Goal: Transaction & Acquisition: Book appointment/travel/reservation

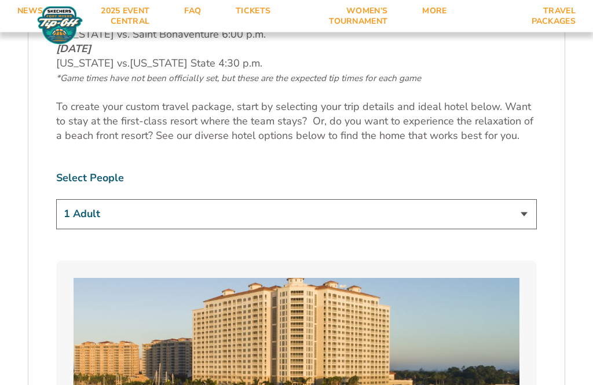
scroll to position [643, 0]
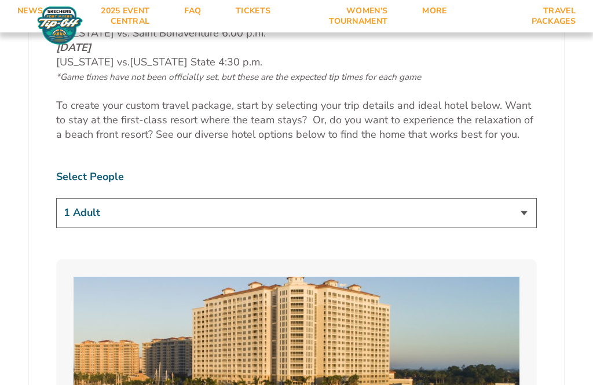
click at [532, 215] on select "1 Adult 2 Adults 3 Adults 4 Adults 2 Adults + 1 Child 2 Adults + 2 Children 2 A…" at bounding box center [296, 213] width 481 height 30
select select "2 Adults"
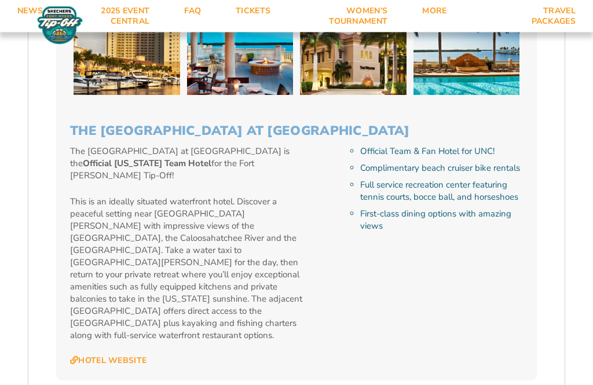
scroll to position [1177, 0]
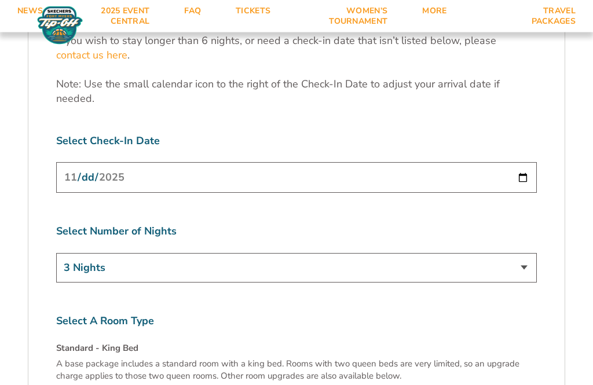
click at [526, 254] on select "3 Nights 4 Nights 5 Nights 6 Nights" at bounding box center [296, 269] width 481 height 30
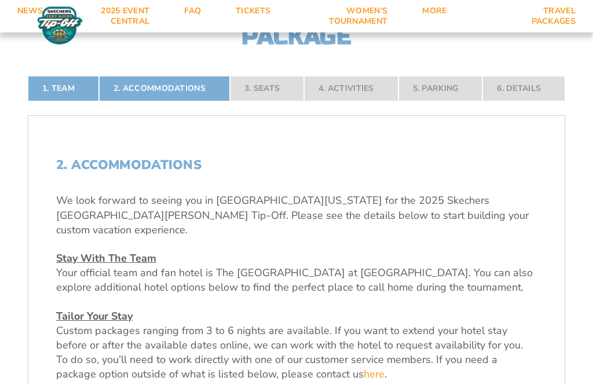
scroll to position [242, 0]
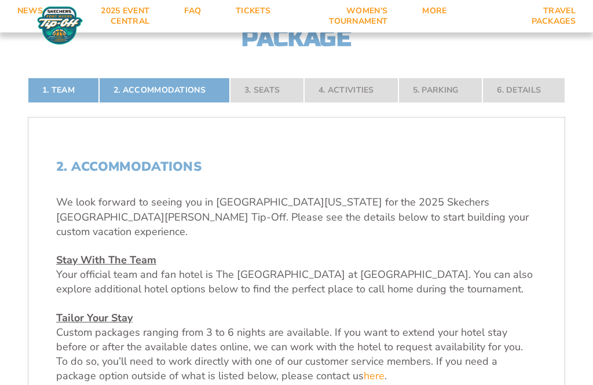
click at [535, 103] on nav "1. Team 2. Accommodations 3. Seats 4. Activities 5. Parking 6. Details" at bounding box center [296, 90] width 537 height 25
click at [525, 103] on nav "1. Team 2. Accommodations 3. Seats 4. Activities 5. Parking 6. Details" at bounding box center [296, 90] width 537 height 25
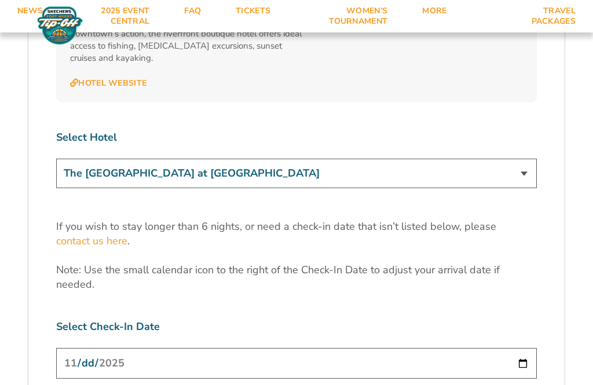
scroll to position [3450, 0]
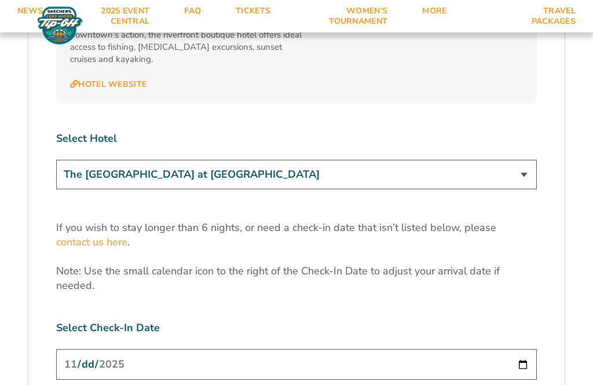
click at [531, 160] on select "The [GEOGRAPHIC_DATA] at [GEOGRAPHIC_DATA] [GEOGRAPHIC_DATA] [GEOGRAPHIC_DATA],…" at bounding box center [296, 175] width 481 height 30
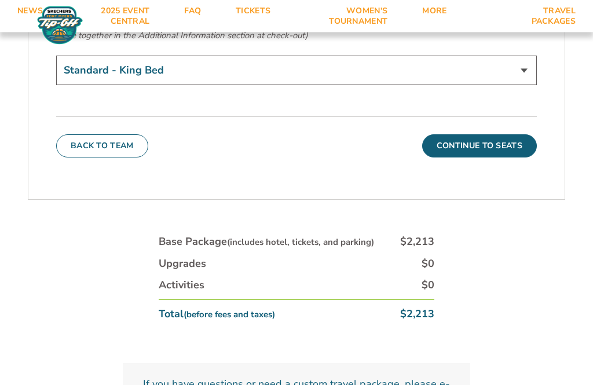
scroll to position [4148, 0]
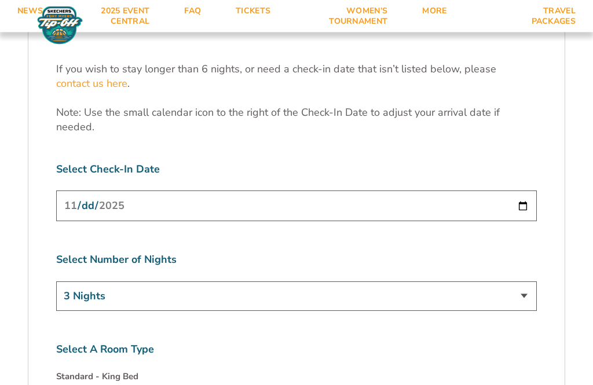
click at [523, 281] on select "3 Nights 4 Nights 5 Nights 6 Nights" at bounding box center [296, 296] width 481 height 30
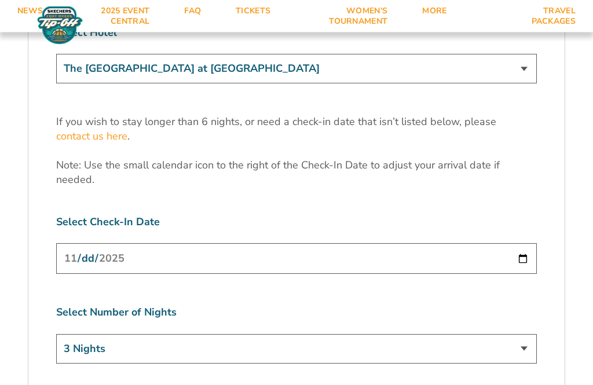
scroll to position [3556, 0]
click at [527, 334] on select "3 Nights 4 Nights 5 Nights 6 Nights" at bounding box center [296, 349] width 481 height 30
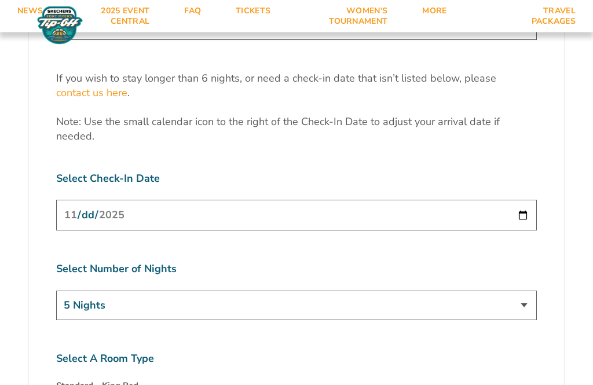
scroll to position [3598, 0]
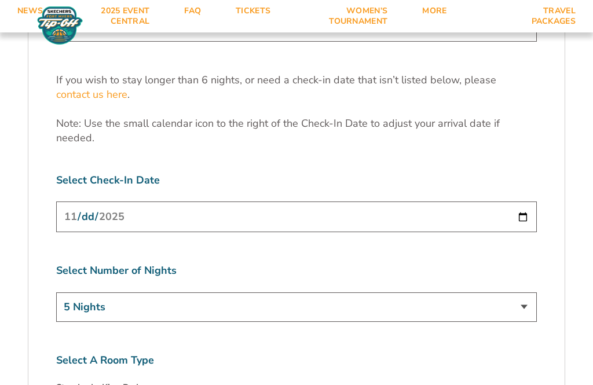
click at [530, 292] on select "3 Nights 4 Nights 5 Nights 6 Nights" at bounding box center [296, 307] width 481 height 30
select select "3 Nights"
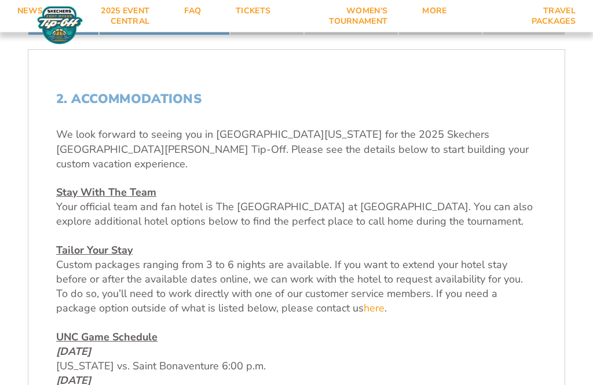
scroll to position [0, 0]
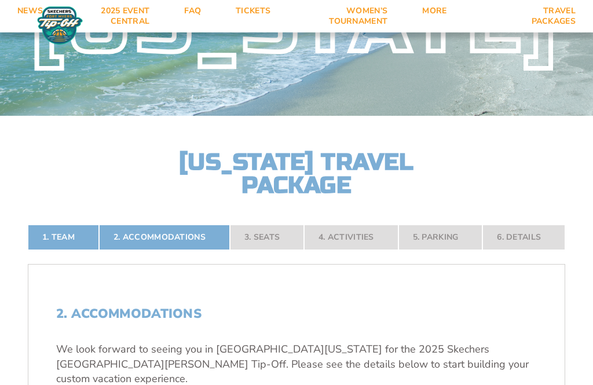
scroll to position [94, 0]
click at [276, 251] on nav "1. Team 2. Accommodations 3. Seats 4. Activities 5. Parking 6. Details" at bounding box center [296, 237] width 537 height 25
click at [534, 251] on nav "1. Team 2. Accommodations 3. Seats 4. Activities 5. Parking 6. Details" at bounding box center [296, 237] width 537 height 25
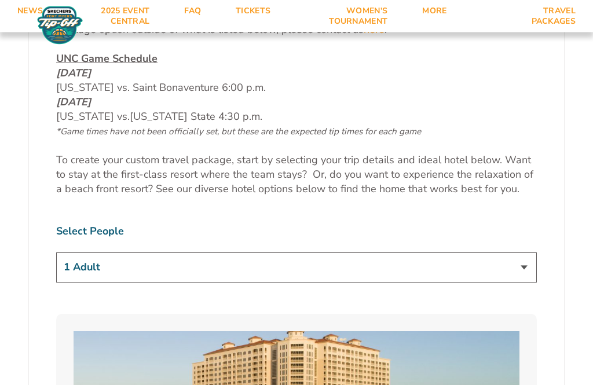
scroll to position [589, 0]
click at [536, 276] on select "1 Adult 2 Adults 3 Adults 4 Adults 2 Adults + 1 Child 2 Adults + 2 Children 2 A…" at bounding box center [296, 267] width 481 height 30
select select "2 Adults"
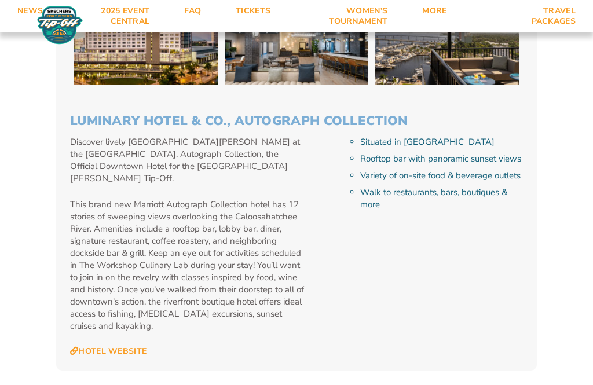
scroll to position [3185, 0]
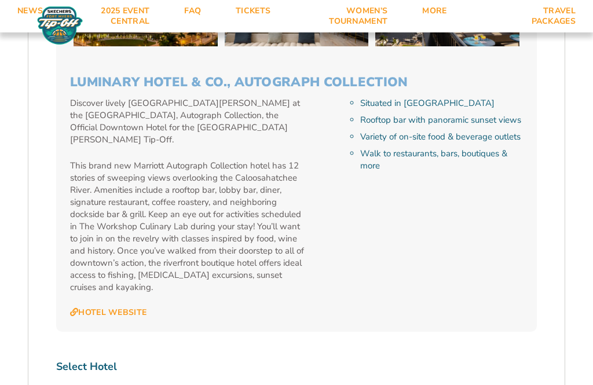
scroll to position [3239, 0]
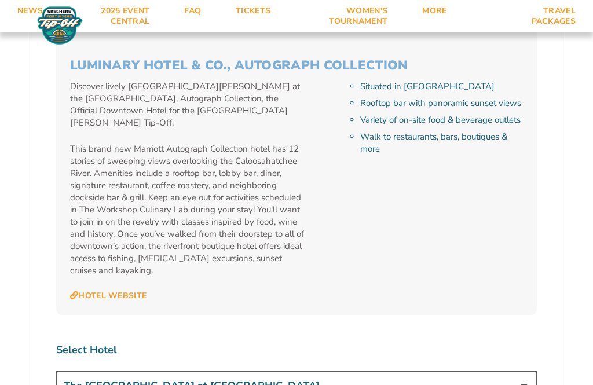
click at [526, 371] on select "The [GEOGRAPHIC_DATA] at [GEOGRAPHIC_DATA] [GEOGRAPHIC_DATA] [GEOGRAPHIC_DATA],…" at bounding box center [296, 386] width 481 height 30
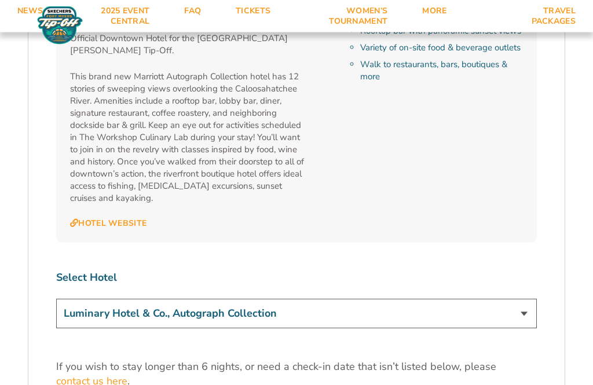
scroll to position [3309, 0]
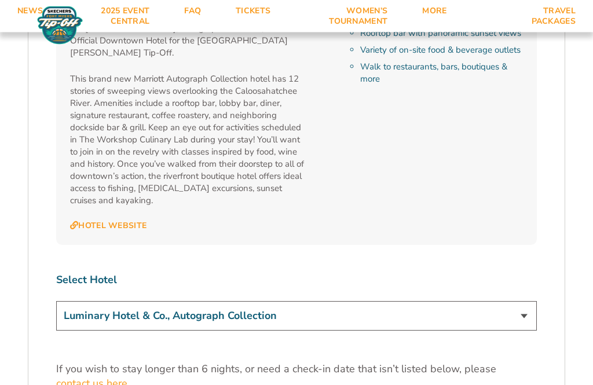
click at [529, 302] on select "The [GEOGRAPHIC_DATA] at [GEOGRAPHIC_DATA] [GEOGRAPHIC_DATA] [GEOGRAPHIC_DATA],…" at bounding box center [296, 317] width 481 height 30
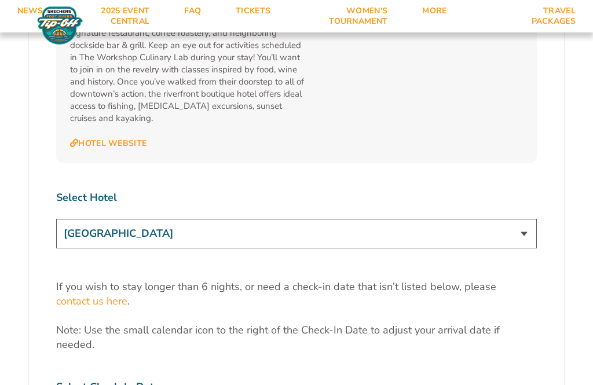
scroll to position [3390, 0]
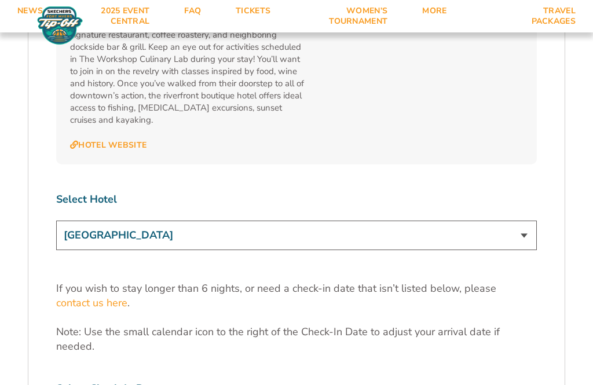
click at [532, 221] on select "The [GEOGRAPHIC_DATA] at [GEOGRAPHIC_DATA] [GEOGRAPHIC_DATA] [GEOGRAPHIC_DATA],…" at bounding box center [296, 236] width 481 height 30
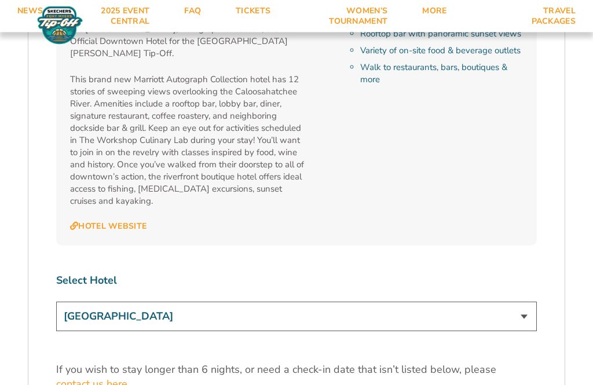
scroll to position [3309, 0]
click at [526, 301] on select "The [GEOGRAPHIC_DATA] at [GEOGRAPHIC_DATA] [GEOGRAPHIC_DATA] [GEOGRAPHIC_DATA],…" at bounding box center [296, 316] width 481 height 30
select select "17487"
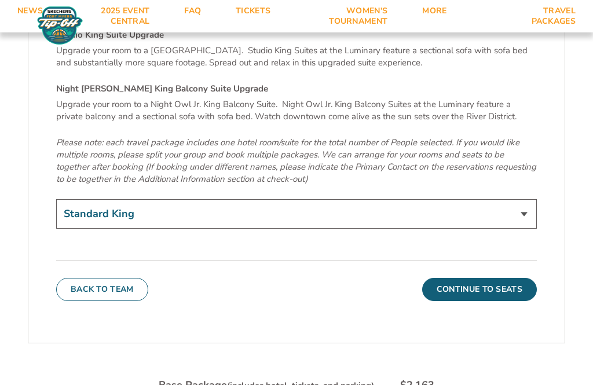
scroll to position [3994, 0]
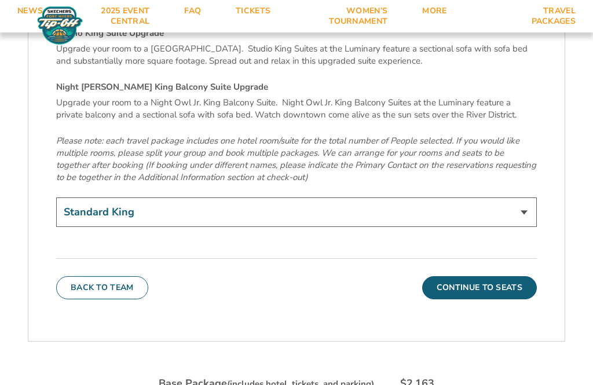
click at [501, 276] on button "Continue To Seats" at bounding box center [479, 287] width 115 height 23
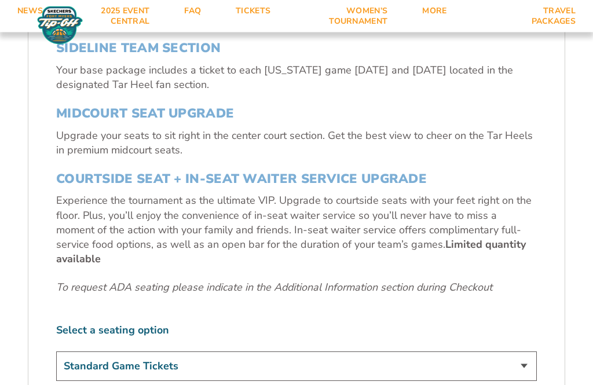
scroll to position [397, 0]
click at [196, 121] on h3 "MIDCOURT SEAT UPGRADE" at bounding box center [296, 113] width 481 height 15
click at [532, 364] on select "Standard Game Tickets Midcourt Seat Upgrade (+$140 per person) Courtside Seat +…" at bounding box center [296, 366] width 481 height 30
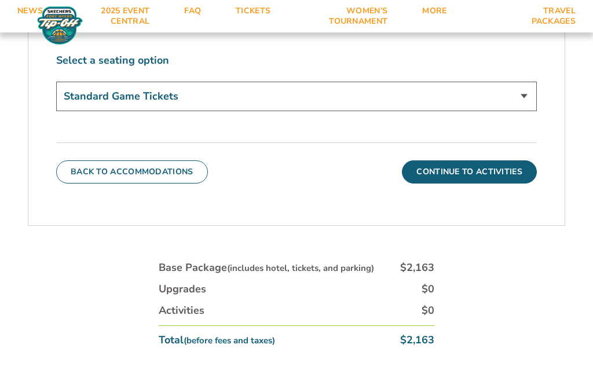
scroll to position [668, 0]
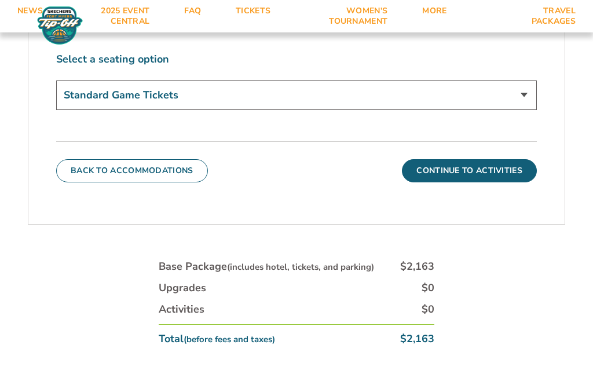
click at [493, 179] on button "Continue To Activities" at bounding box center [469, 170] width 135 height 23
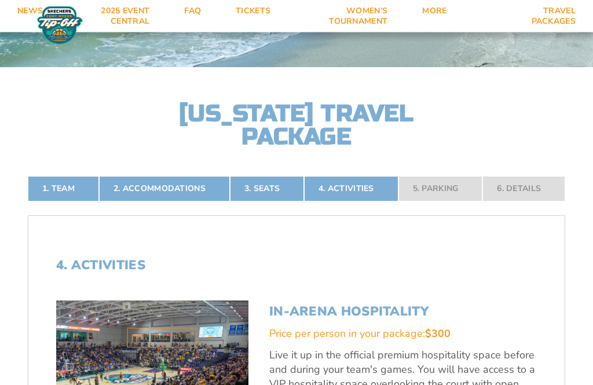
scroll to position [144, 0]
click at [538, 201] on nav "1. Team 2. Accommodations 3. Seats 4. Activities 5. Parking 6. Details" at bounding box center [296, 188] width 537 height 25
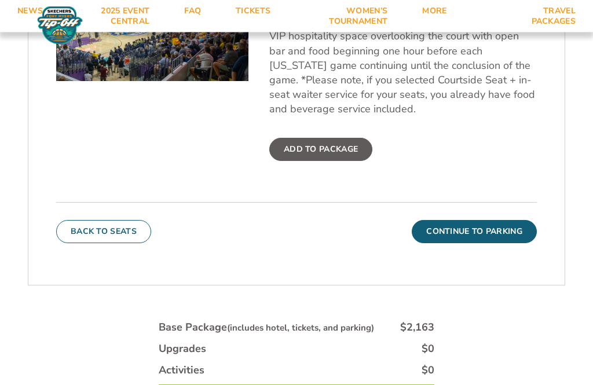
click at [492, 244] on button "Continue To Parking" at bounding box center [474, 232] width 125 height 23
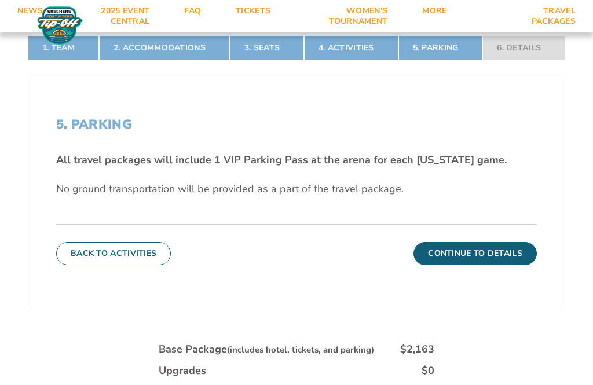
scroll to position [284, 0]
click at [498, 266] on button "Continue To Details" at bounding box center [474, 254] width 123 height 23
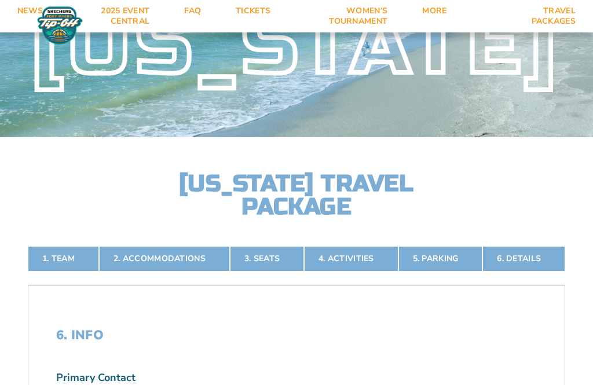
scroll to position [90, 0]
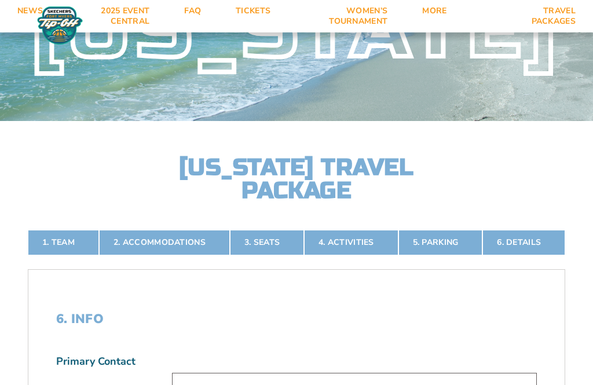
click at [177, 255] on link "2. Accommodations" at bounding box center [164, 242] width 131 height 25
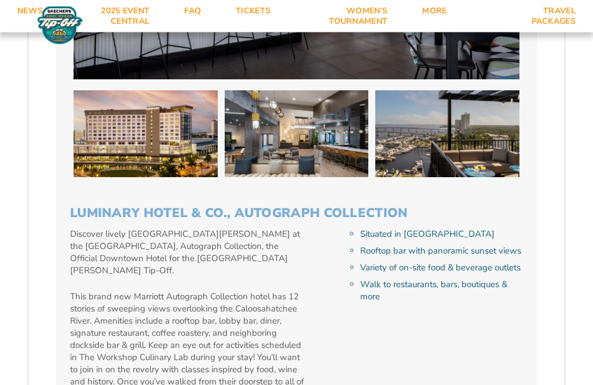
scroll to position [3092, 0]
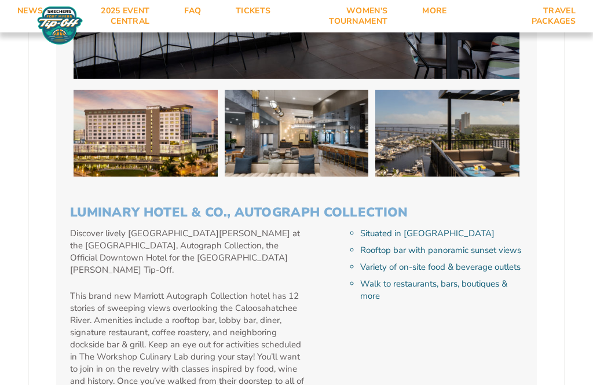
click at [279, 290] on p "This brand new Marriott Autograph Collection hotel has 12 stories of sweeping v…" at bounding box center [188, 357] width 237 height 134
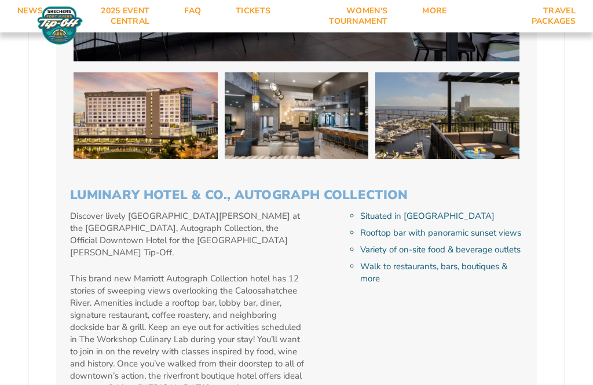
scroll to position [3109, 0]
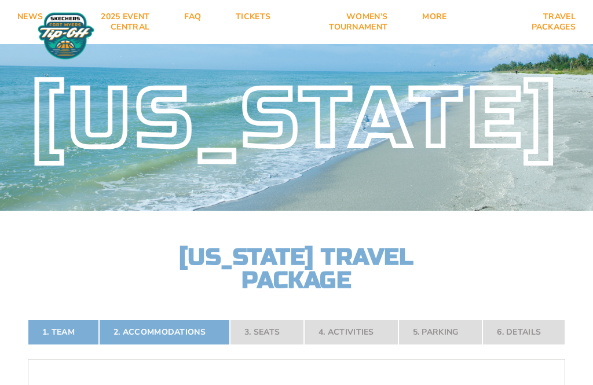
click at [192, 27] on link "FAQ" at bounding box center [193, 22] width 52 height 44
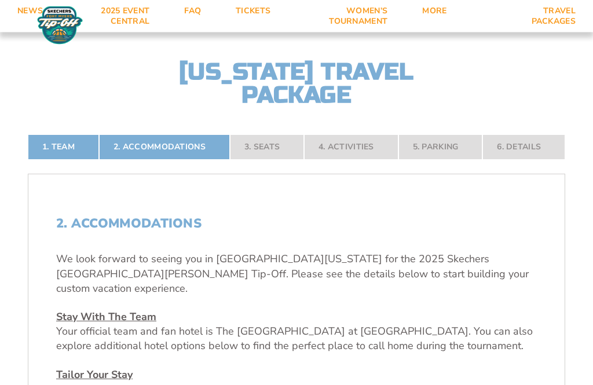
scroll to position [185, 0]
click at [526, 160] on nav "1. Team 2. Accommodations 3. Seats 4. Activities 5. Parking 6. Details" at bounding box center [296, 146] width 537 height 25
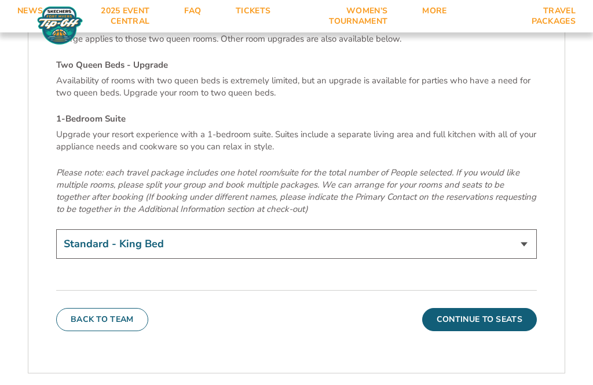
click at [509, 308] on button "Continue To Seats" at bounding box center [479, 319] width 115 height 23
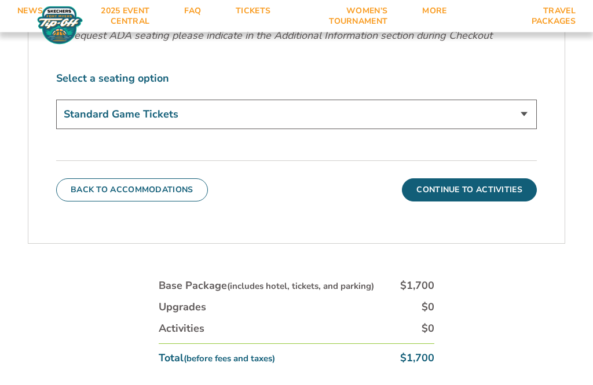
click at [503, 200] on button "Continue To Activities" at bounding box center [469, 190] width 135 height 23
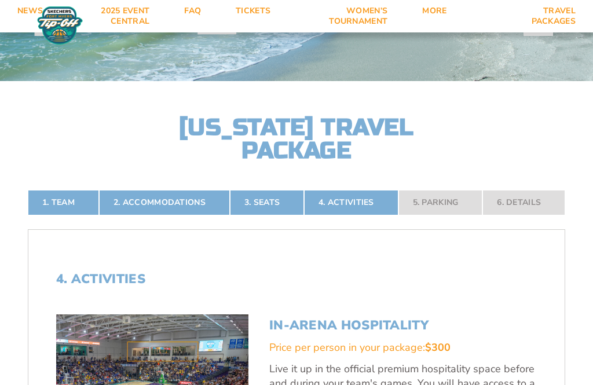
scroll to position [149, 0]
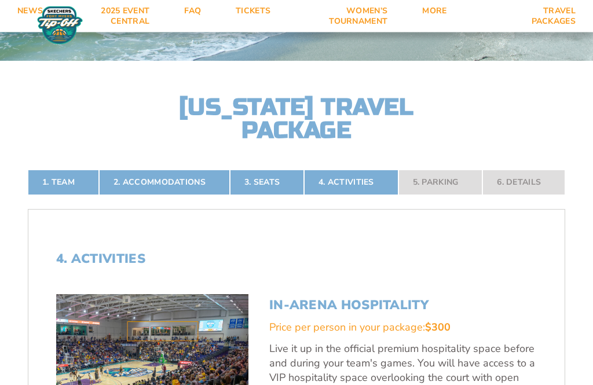
click at [452, 196] on nav "1. Team 2. Accommodations 3. Seats 4. Activities 5. Parking 6. Details" at bounding box center [296, 182] width 537 height 25
click at [535, 196] on nav "1. Team 2. Accommodations 3. Seats 4. Activities 5. Parking 6. Details" at bounding box center [296, 182] width 537 height 25
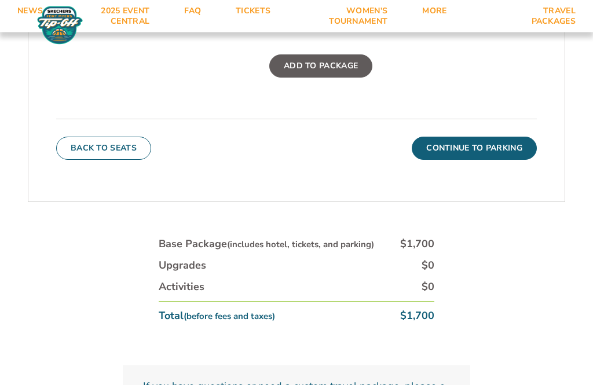
click at [505, 160] on button "Continue To Parking" at bounding box center [474, 148] width 125 height 23
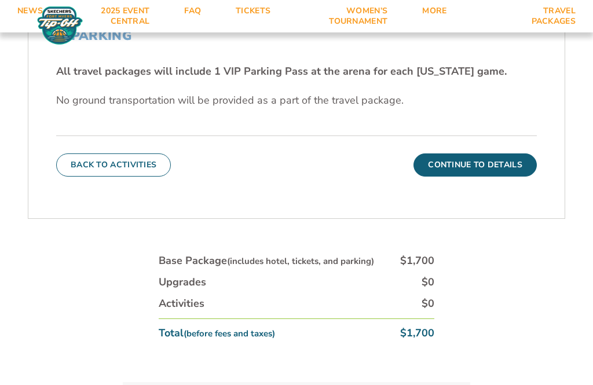
click at [505, 177] on button "Continue To Details" at bounding box center [474, 164] width 123 height 23
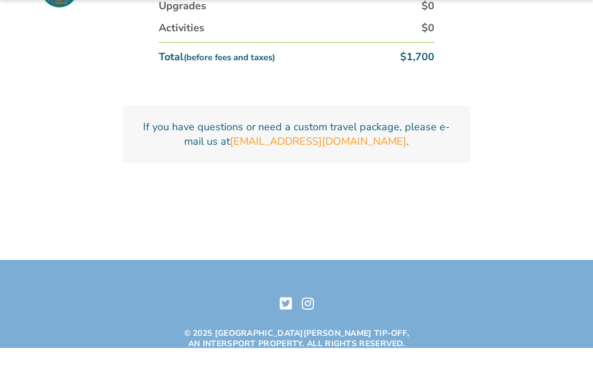
scroll to position [707, 0]
